Goal: Information Seeking & Learning: Learn about a topic

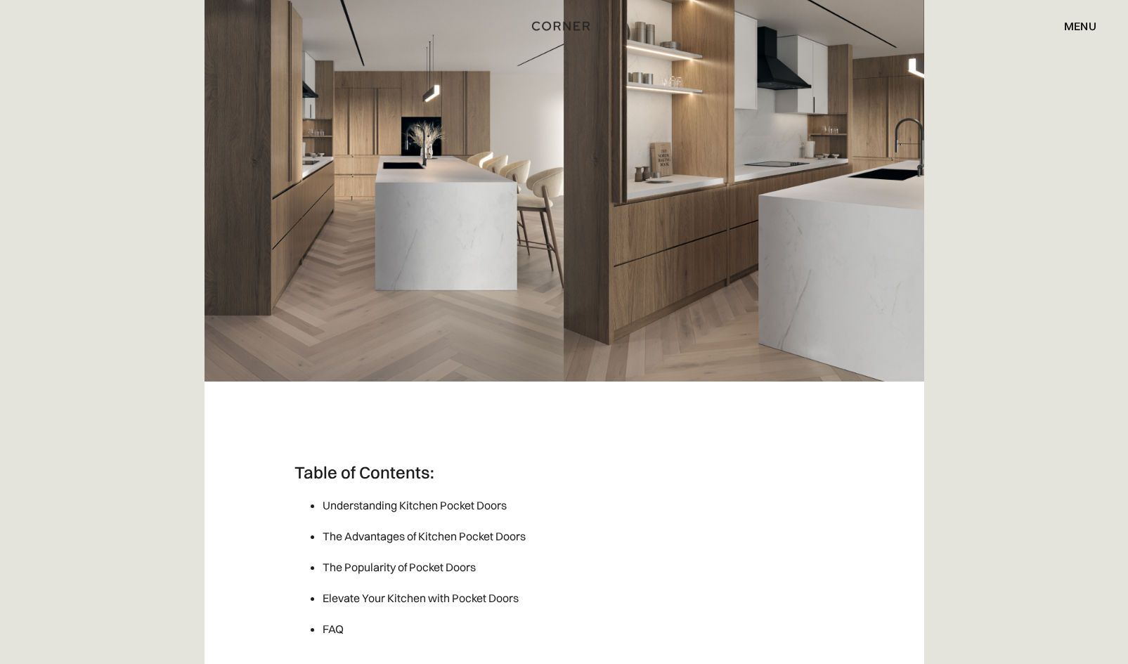
scroll to position [281, 0]
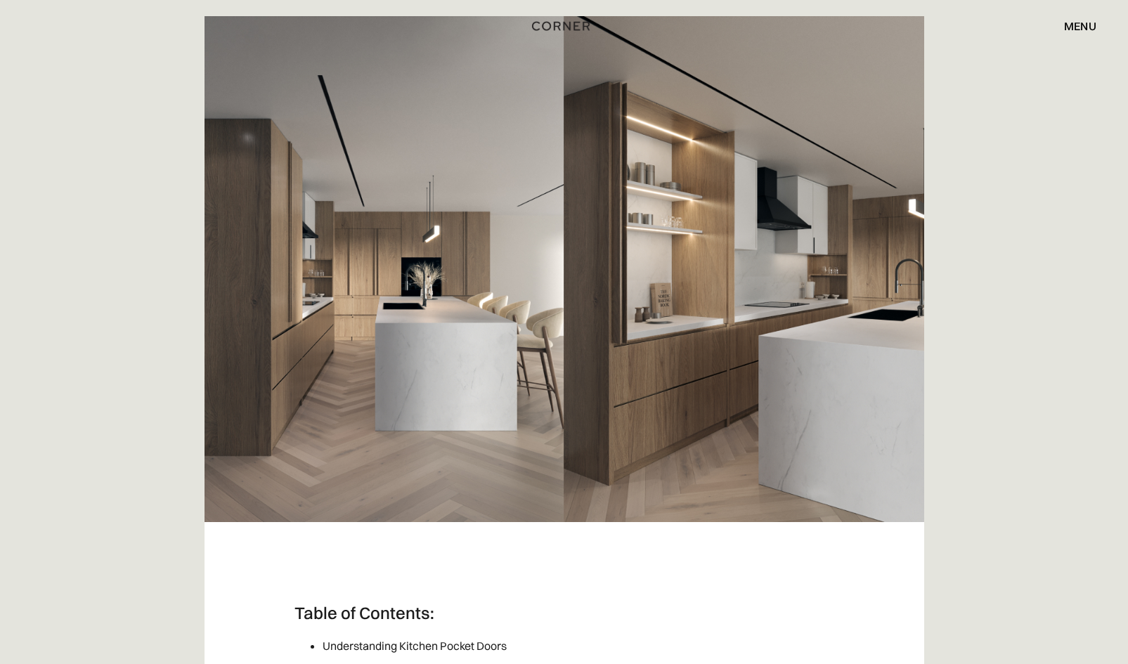
click at [719, 325] on img at bounding box center [565, 269] width 720 height 506
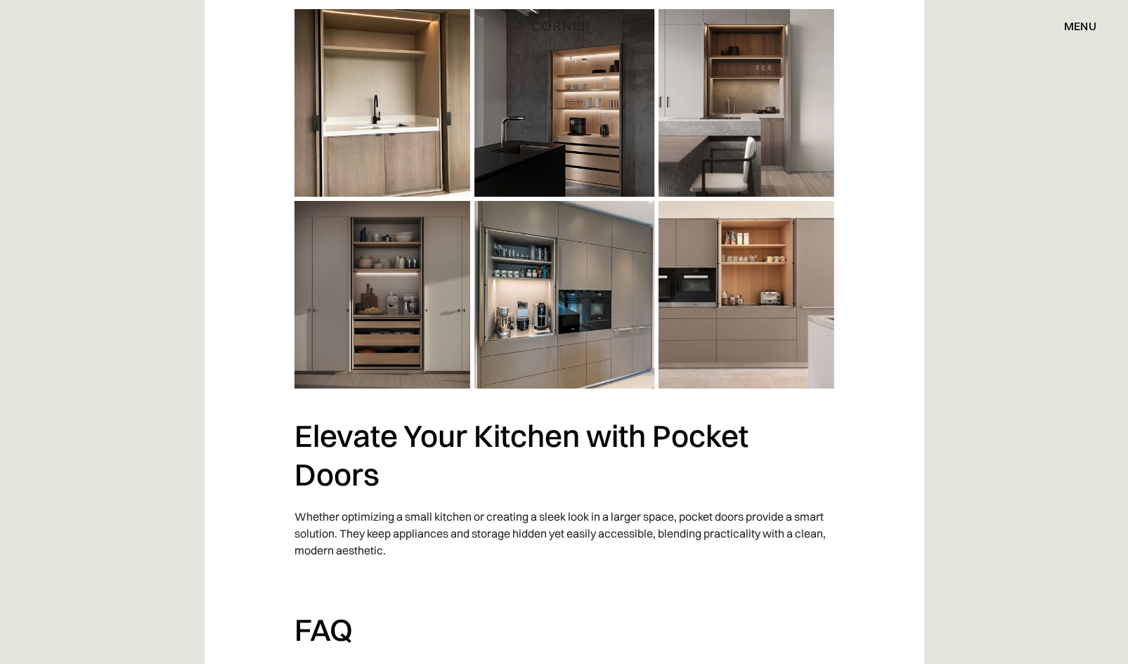
scroll to position [2541, 0]
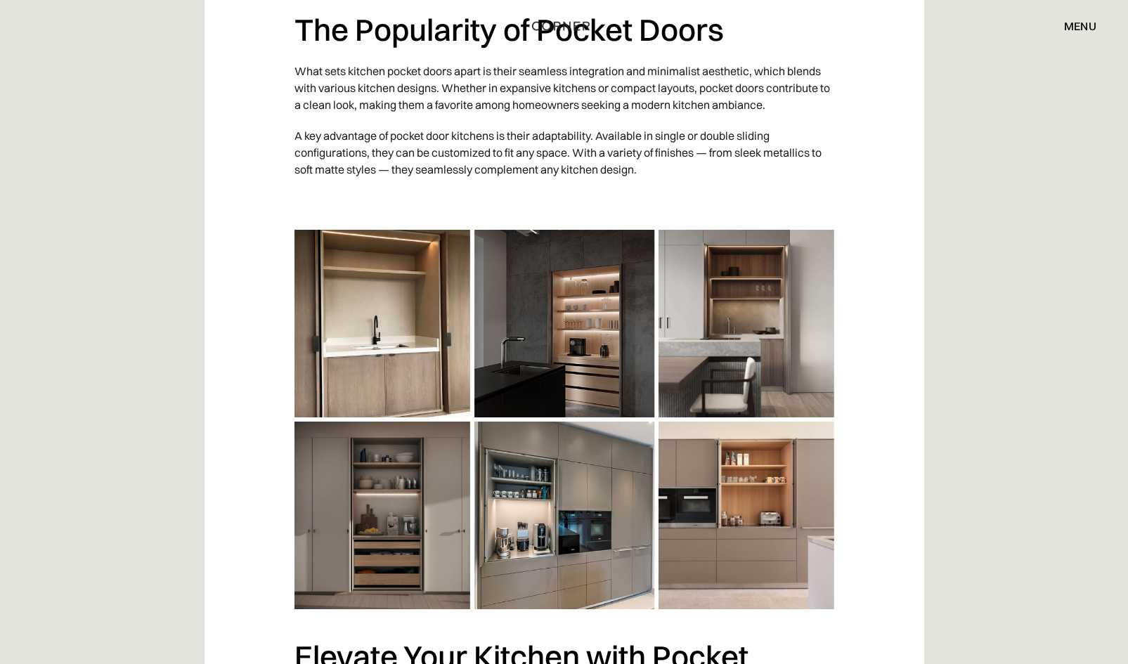
click at [569, 500] on img at bounding box center [564, 420] width 540 height 380
click at [530, 509] on img at bounding box center [564, 420] width 540 height 380
click at [548, 495] on img at bounding box center [564, 420] width 540 height 380
click at [590, 323] on img at bounding box center [564, 420] width 540 height 380
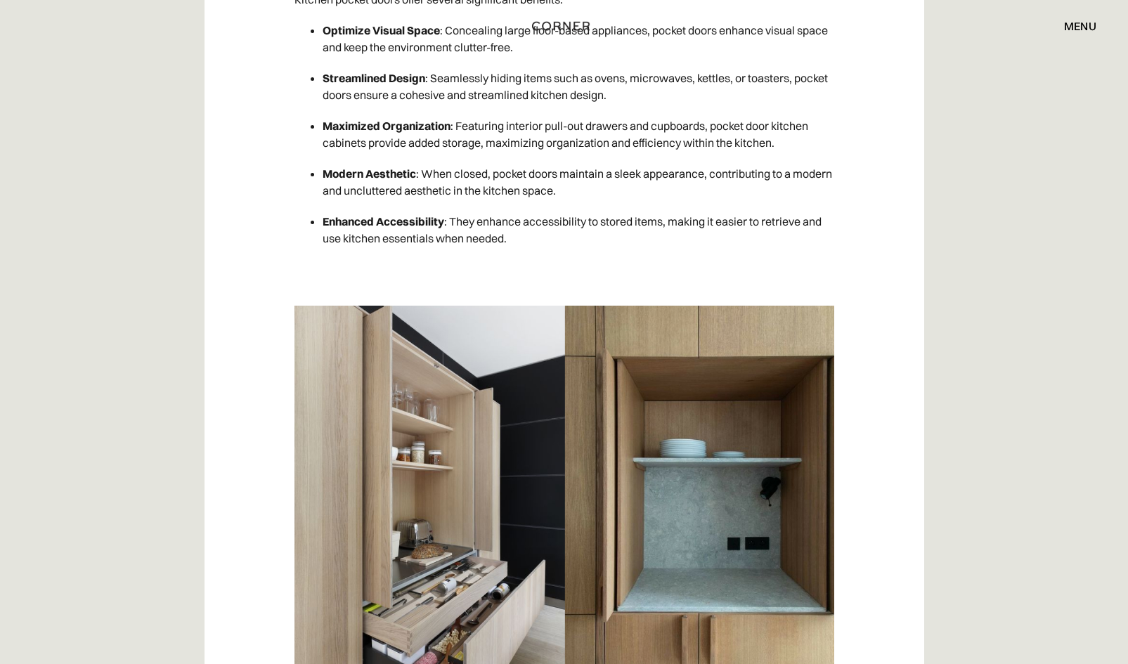
scroll to position [1979, 0]
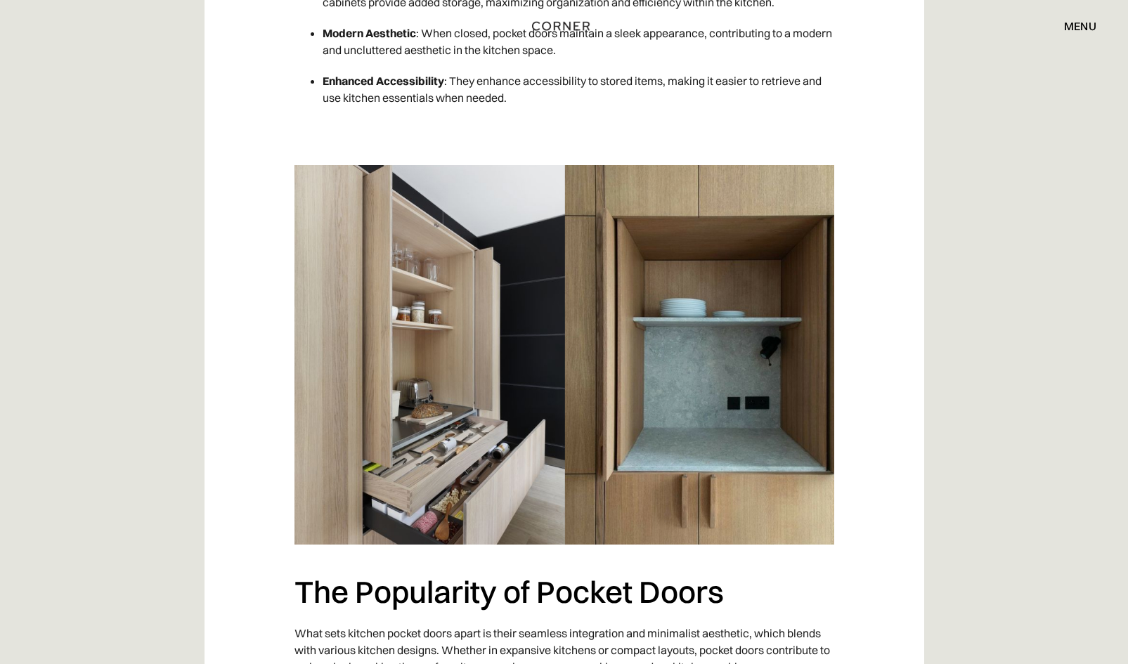
click at [600, 290] on img at bounding box center [564, 355] width 540 height 380
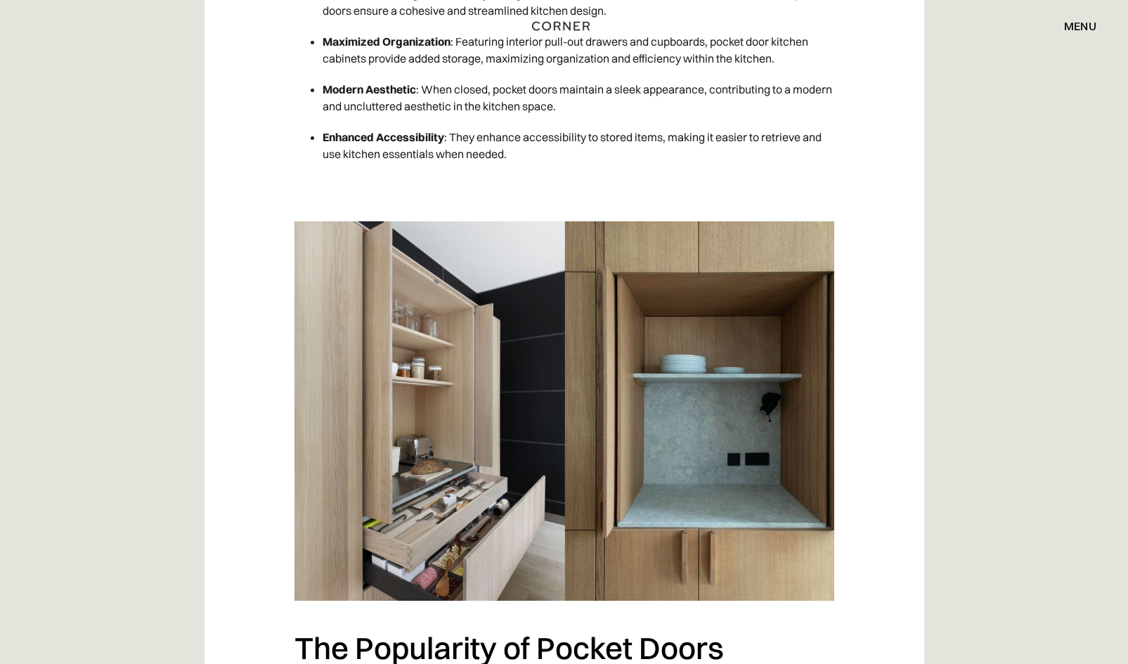
scroll to position [1968, 0]
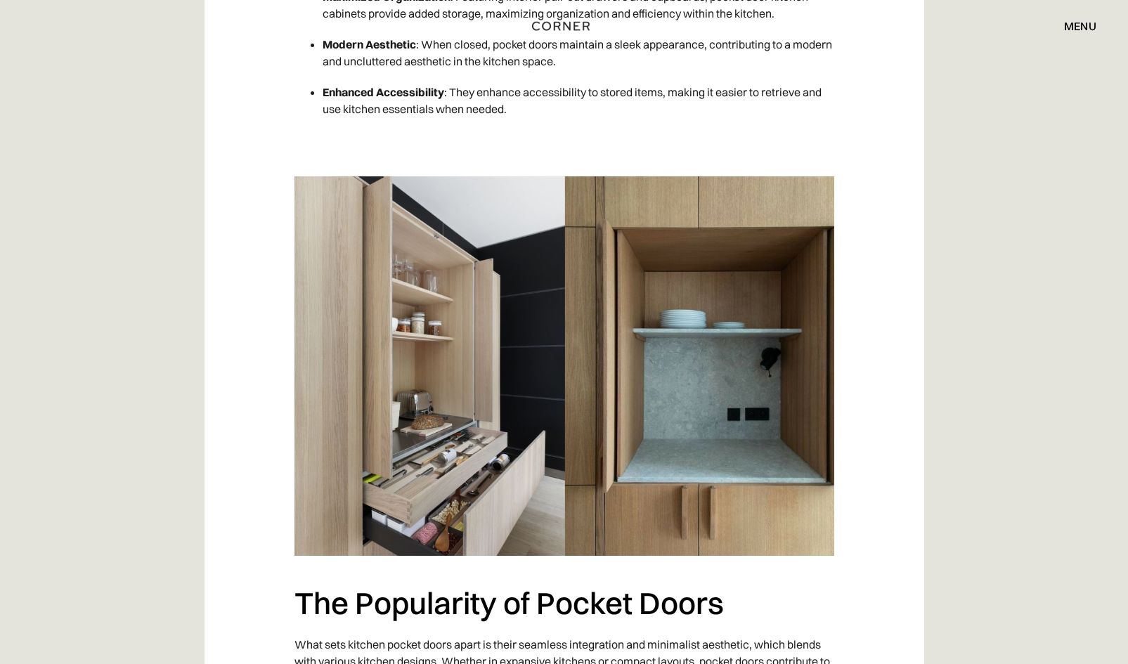
click at [386, 280] on img at bounding box center [564, 366] width 540 height 380
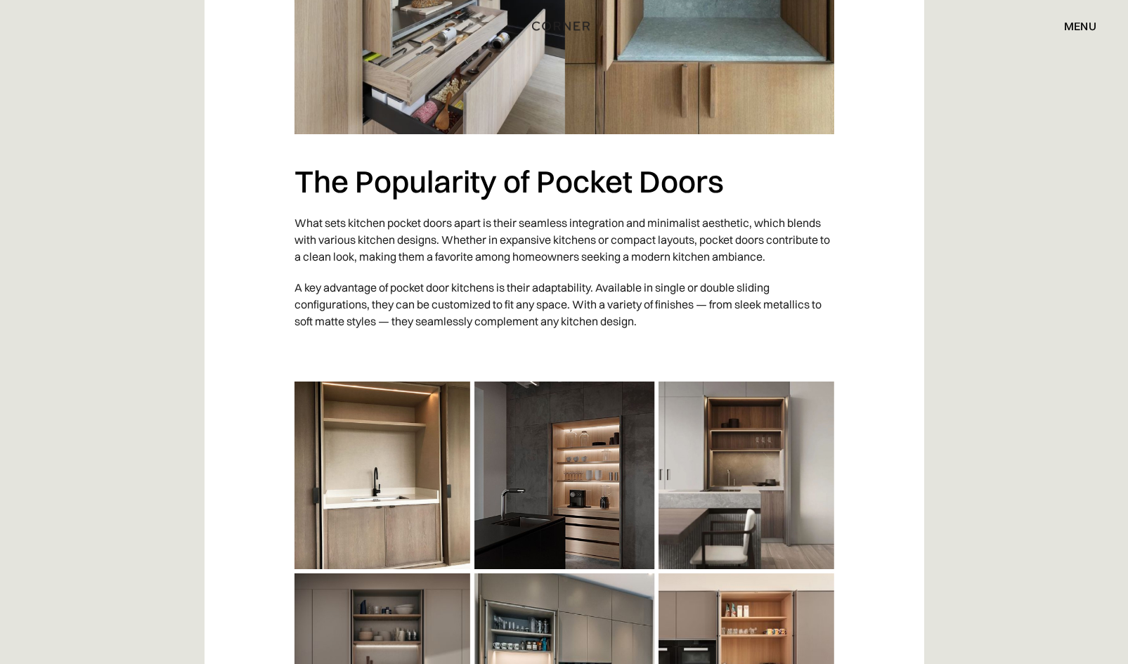
scroll to position [2108, 0]
